Goal: Task Accomplishment & Management: Manage account settings

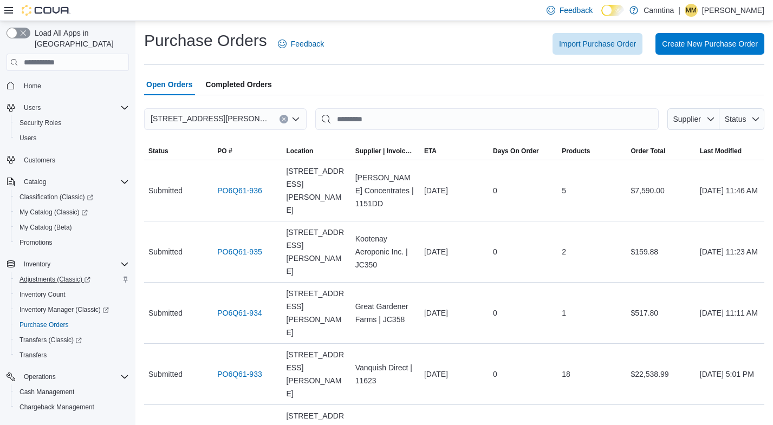
scroll to position [96, 0]
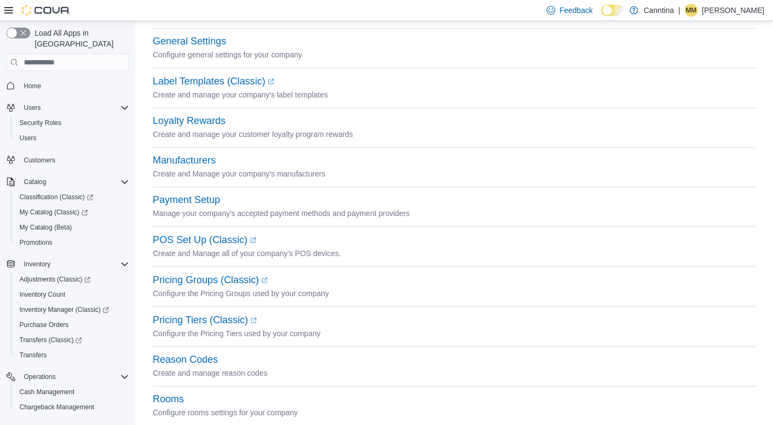
scroll to position [504, 0]
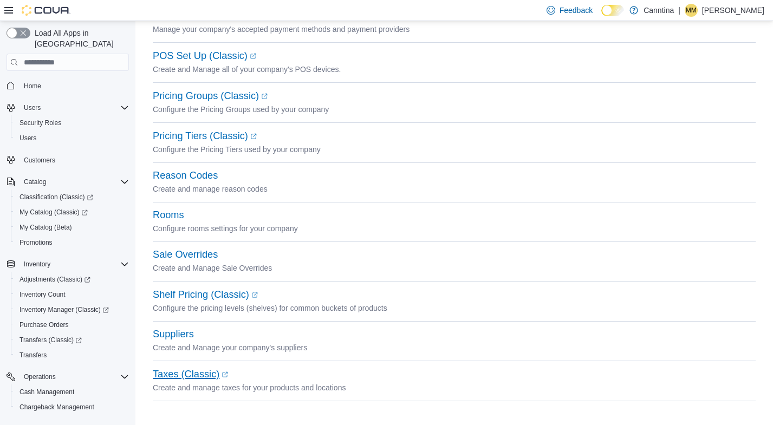
click at [184, 373] on link "Taxes (Classic) (opens in a new tab or window)" at bounding box center [190, 374] width 75 height 11
